Goal: Task Accomplishment & Management: Complete application form

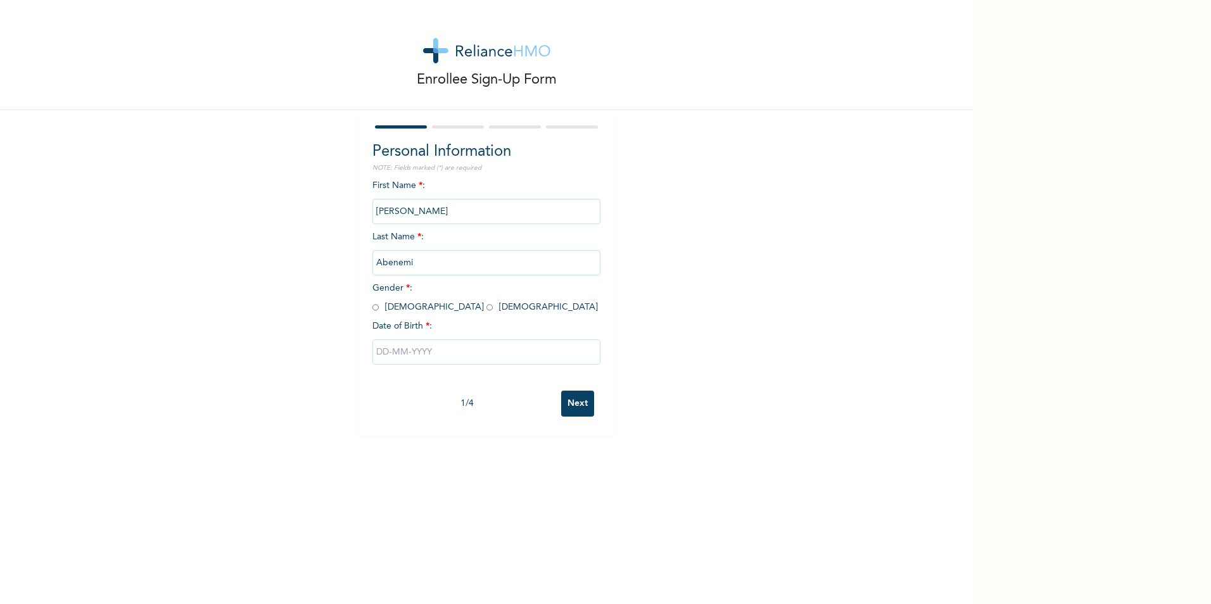
click at [374, 306] on input "radio" at bounding box center [375, 307] width 6 height 12
radio input "true"
click at [429, 350] on input "text" at bounding box center [486, 351] width 228 height 25
select select "9"
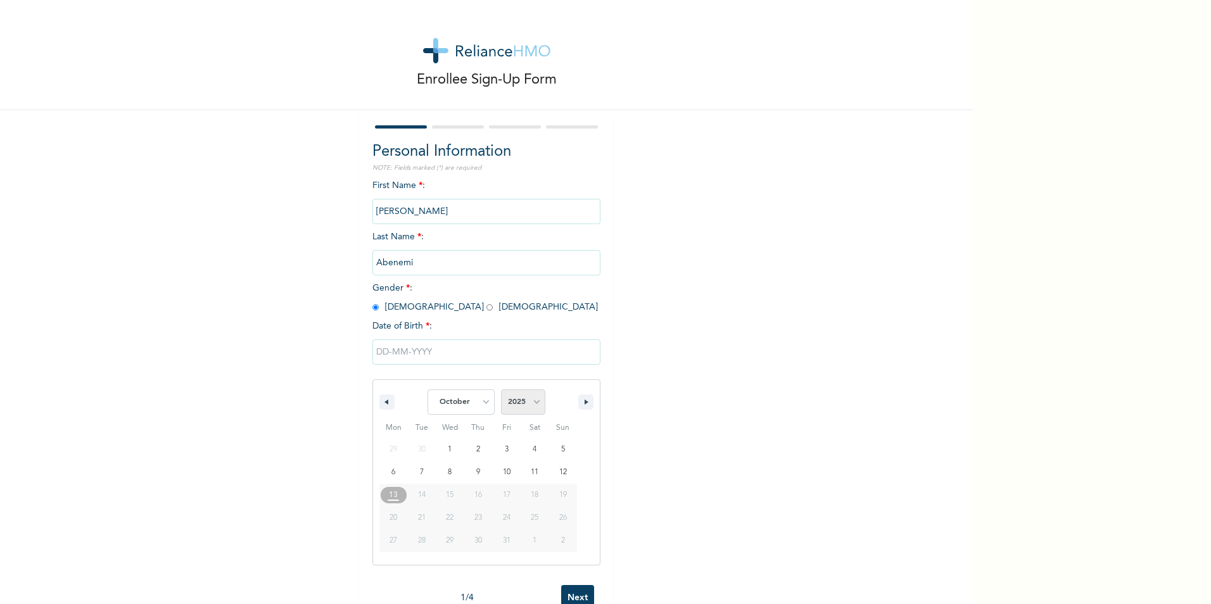
click at [535, 401] on select "2025 2024 2023 2022 2021 2020 2019 2018 2017 2016 2015 2014 2013 2012 2011 2010…" at bounding box center [523, 401] width 44 height 25
select select "1974"
click at [501, 390] on select "2025 2024 2023 2022 2021 2020 2019 2018 2017 2016 2015 2014 2013 2012 2011 2010…" at bounding box center [523, 401] width 44 height 25
click at [477, 403] on select "January February March April May June July August September October November De…" at bounding box center [460, 401] width 67 height 25
select select "7"
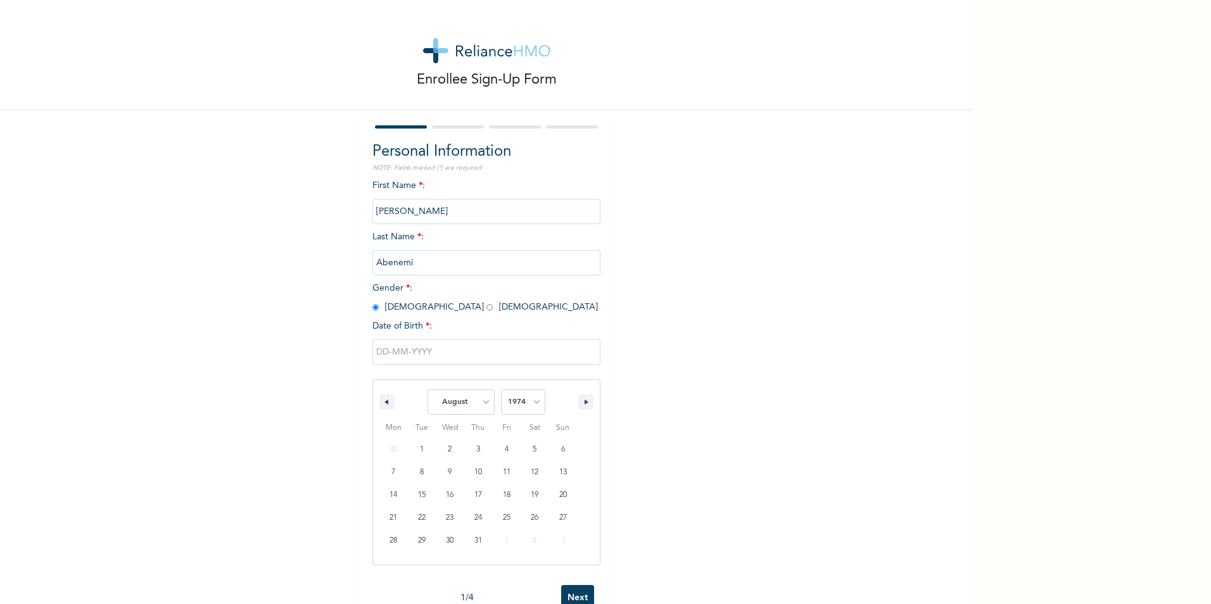
click at [427, 390] on select "January February March April May June July August September October November De…" at bounding box center [460, 401] width 67 height 25
type input "[DATE]"
click at [561, 405] on input "Next" at bounding box center [577, 404] width 33 height 26
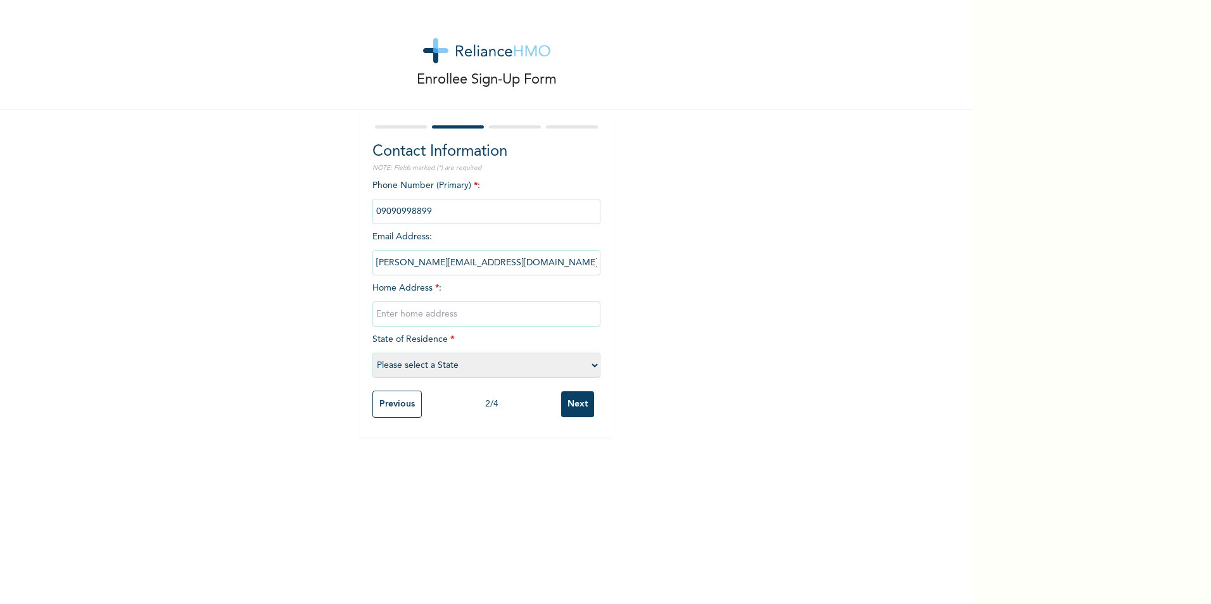
click at [448, 310] on input "text" at bounding box center [486, 313] width 228 height 25
type input "14 peculiar estate, [GEOGRAPHIC_DATA]-olomu, [GEOGRAPHIC_DATA], [GEOGRAPHIC_DAT…"
select select "25"
click at [570, 408] on input "Next" at bounding box center [577, 404] width 33 height 26
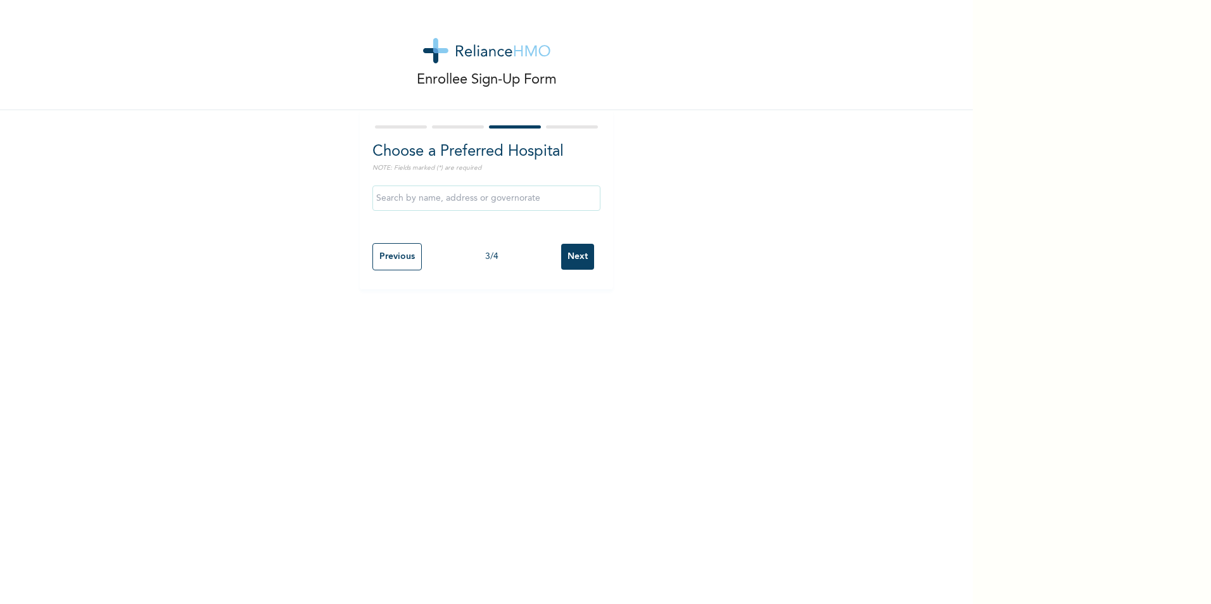
click at [471, 196] on input "text" at bounding box center [486, 198] width 228 height 25
type input "[GEOGRAPHIC_DATA]"
click at [570, 258] on input "Next" at bounding box center [577, 257] width 33 height 26
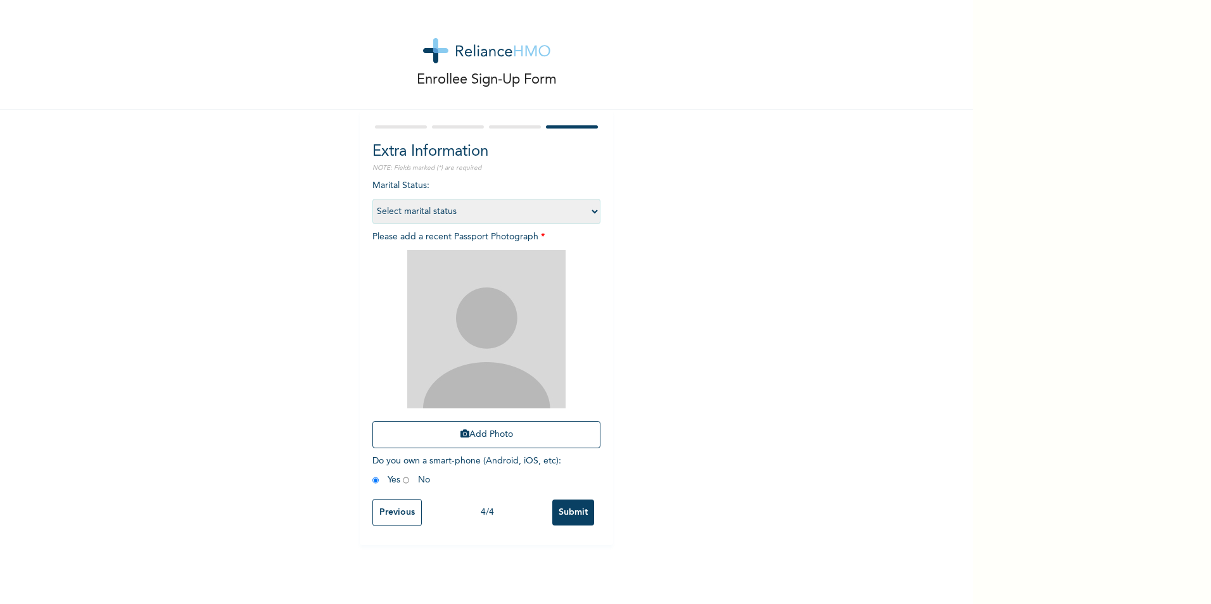
click at [598, 203] on div "Extra Information NOTE: Fields marked (*) are required Marital Status : Select …" at bounding box center [486, 327] width 253 height 435
click at [589, 209] on select "Select marital status [DEMOGRAPHIC_DATA] Married [DEMOGRAPHIC_DATA] Widow/[DEMO…" at bounding box center [486, 211] width 228 height 25
select select "2"
click at [372, 199] on select "Select marital status [DEMOGRAPHIC_DATA] Married [DEMOGRAPHIC_DATA] Widow/[DEMO…" at bounding box center [486, 211] width 228 height 25
click at [496, 436] on button "Add Photo" at bounding box center [486, 434] width 228 height 27
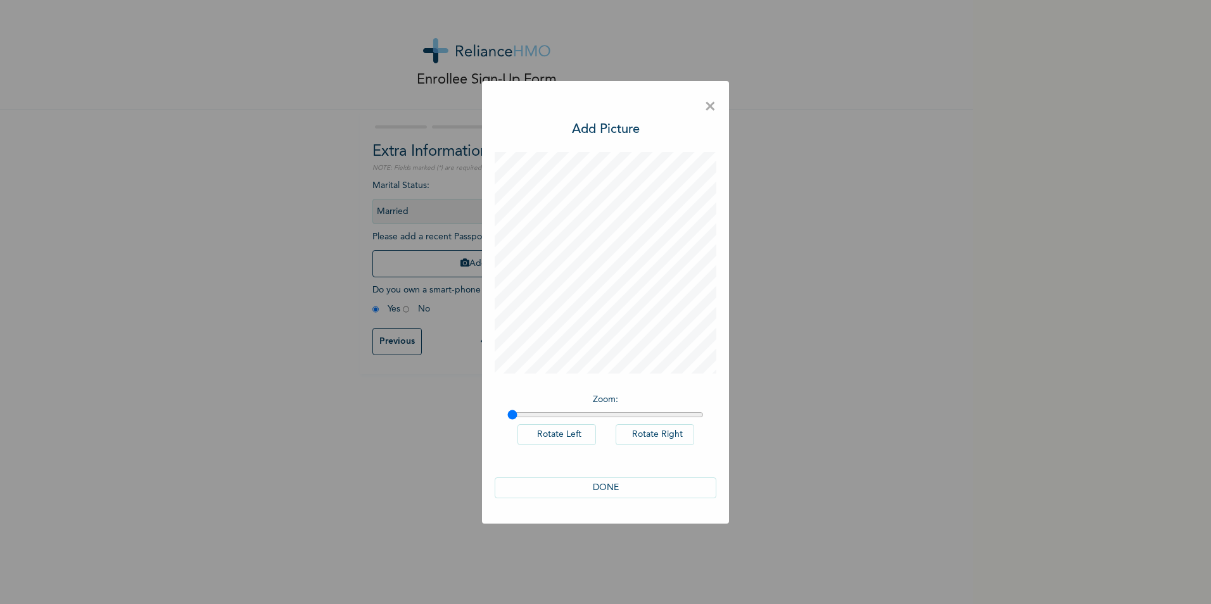
click at [620, 483] on button "DONE" at bounding box center [605, 487] width 222 height 21
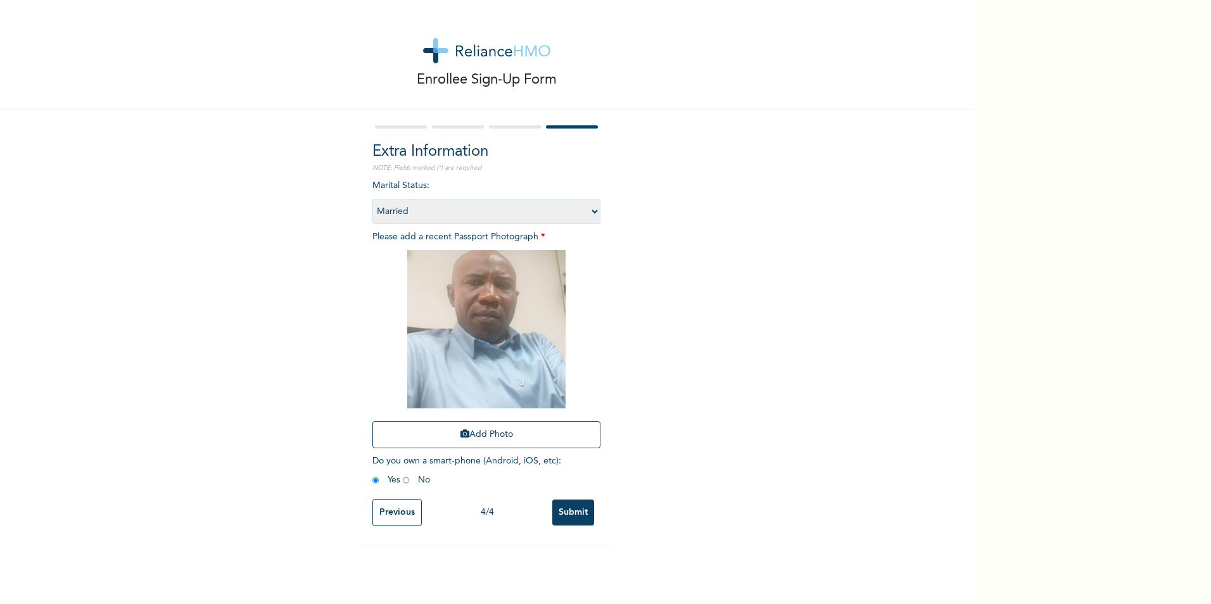
click at [562, 508] on input "Submit" at bounding box center [573, 513] width 42 height 26
